Goal: Find specific page/section: Find specific page/section

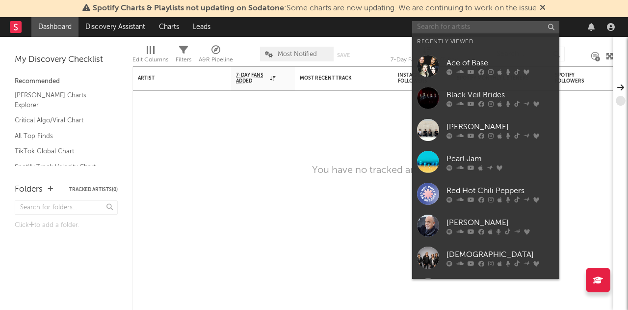
click at [443, 29] on input "text" at bounding box center [485, 27] width 147 height 12
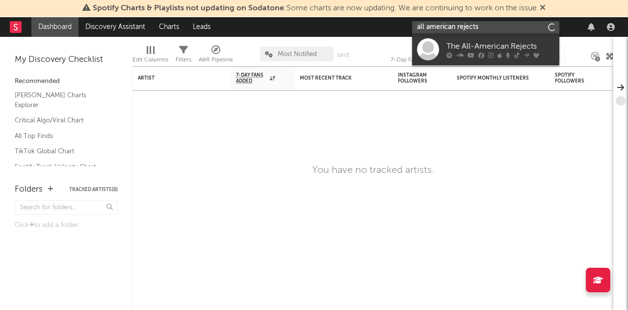
type input "all american rejects"
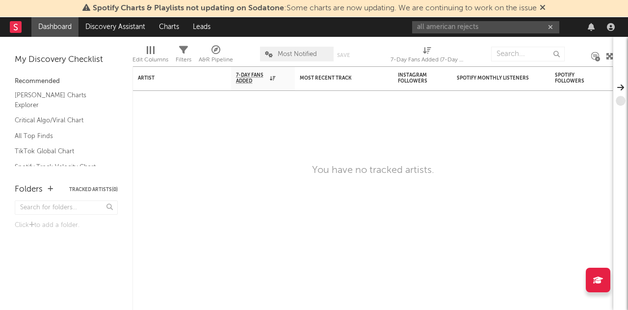
click at [544, 7] on icon at bounding box center [543, 7] width 6 height 8
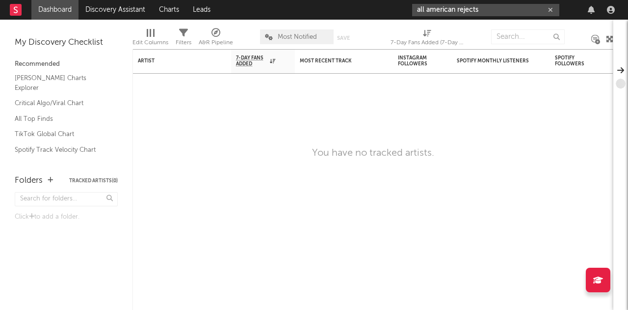
click at [528, 9] on input "all american rejects" at bounding box center [485, 10] width 147 height 12
click at [47, 9] on link "Dashboard" at bounding box center [54, 10] width 47 height 20
click at [15, 9] on rect at bounding box center [16, 10] width 12 height 12
